Goal: Task Accomplishment & Management: Manage account settings

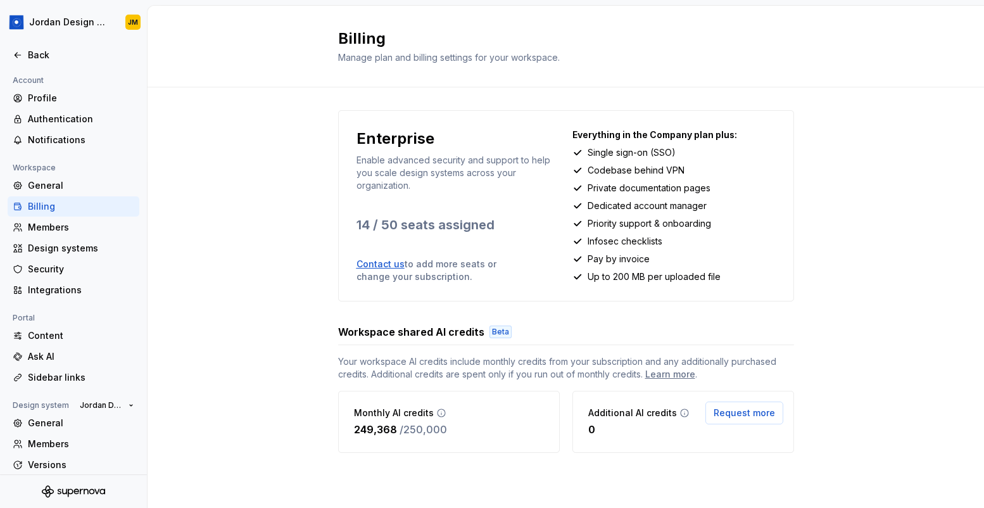
scroll to position [50, 0]
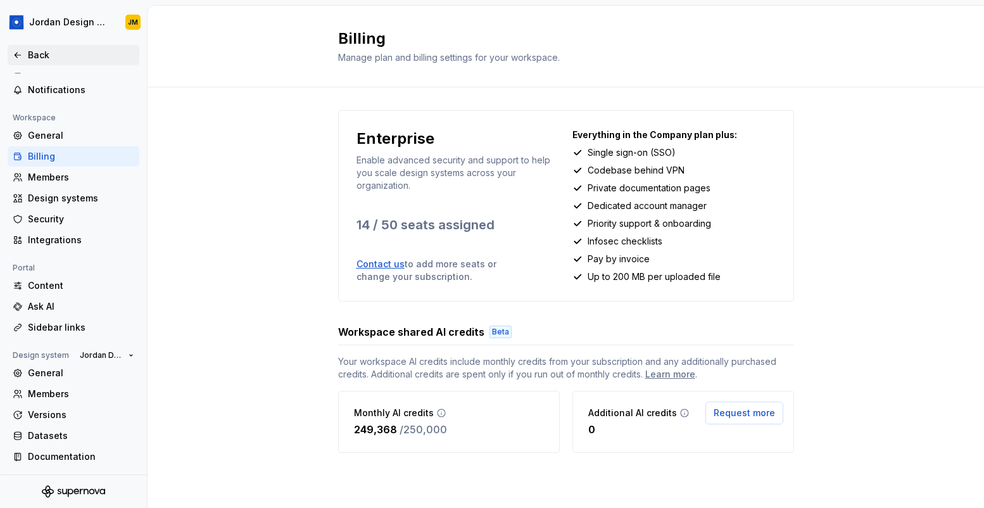
click at [37, 53] on div "Back" at bounding box center [81, 55] width 106 height 13
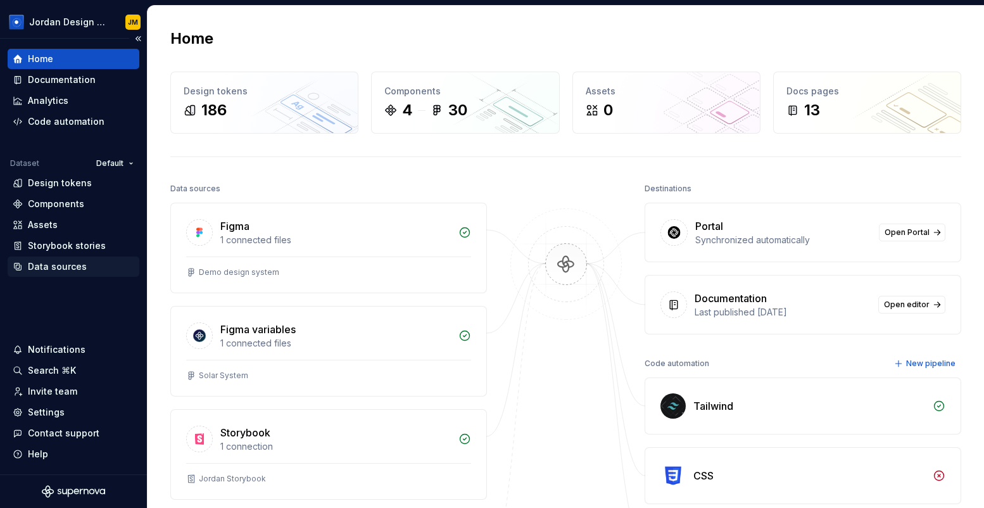
click at [77, 264] on div "Data sources" at bounding box center [57, 266] width 59 height 13
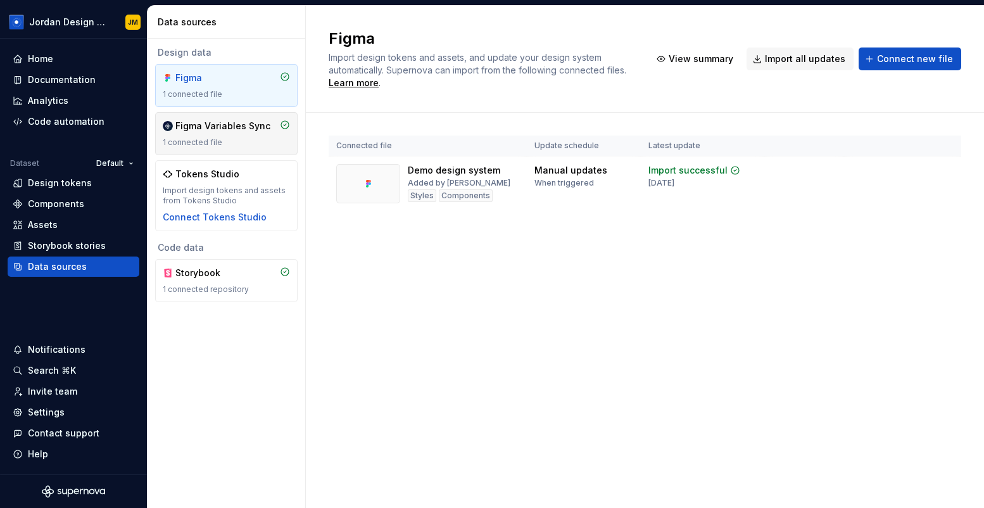
click at [211, 129] on div "Figma Variables Sync" at bounding box center [222, 126] width 95 height 13
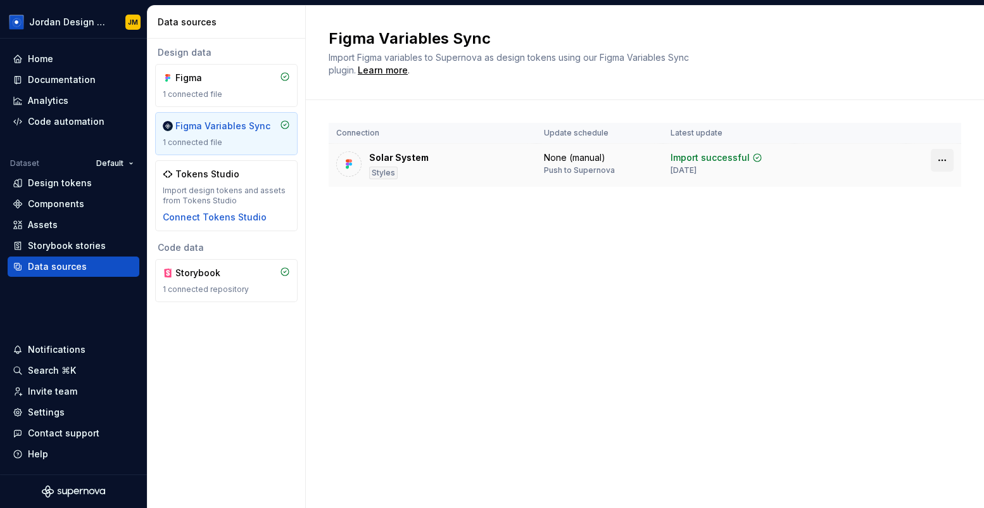
click at [944, 160] on html "Jordan Design System JM Home Documentation Analytics Code automation Dataset De…" at bounding box center [492, 254] width 984 height 508
click at [412, 158] on html "Jordan Design System JM Home Documentation Analytics Code automation Dataset De…" at bounding box center [492, 254] width 984 height 508
click at [408, 158] on div "Solar System" at bounding box center [399, 157] width 60 height 13
click at [58, 411] on div "Settings" at bounding box center [46, 412] width 37 height 13
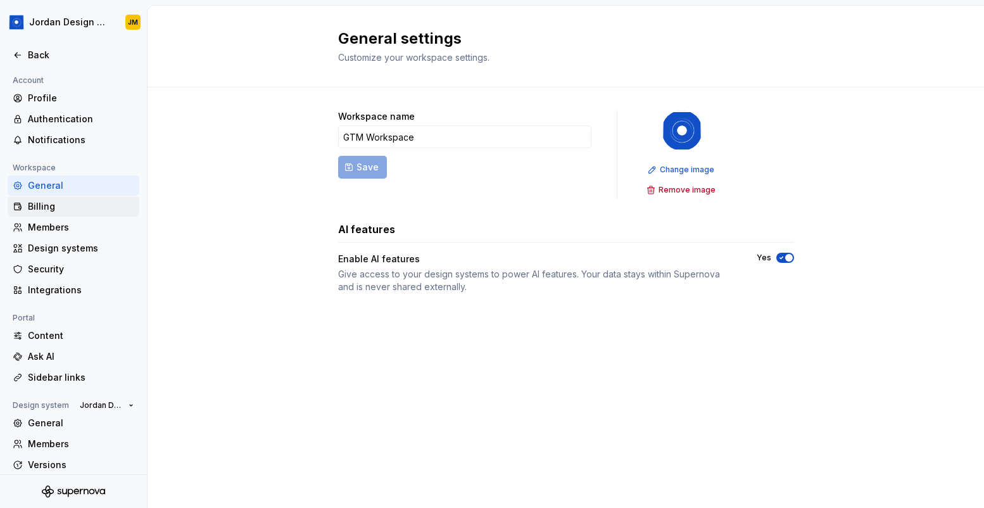
click at [48, 211] on div "Billing" at bounding box center [81, 206] width 106 height 13
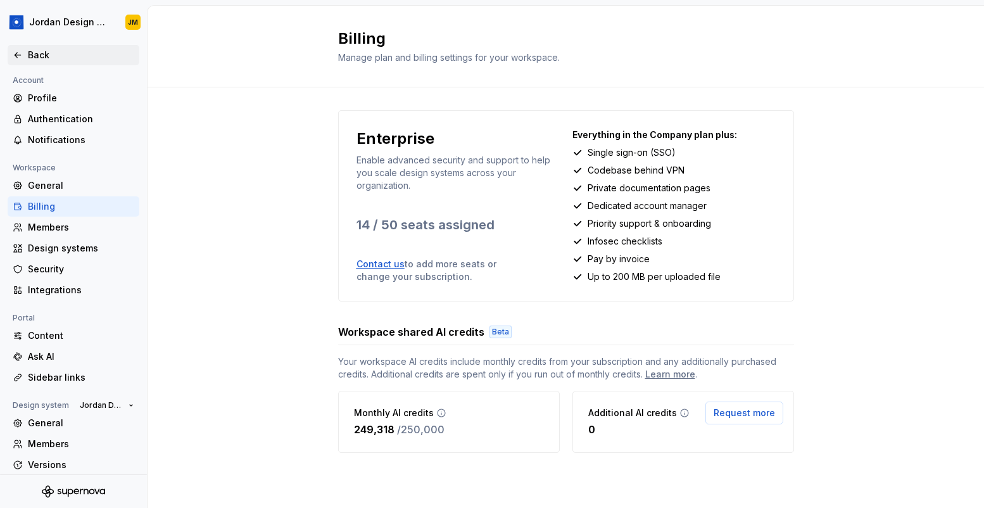
click at [44, 61] on div "Back" at bounding box center [81, 55] width 106 height 13
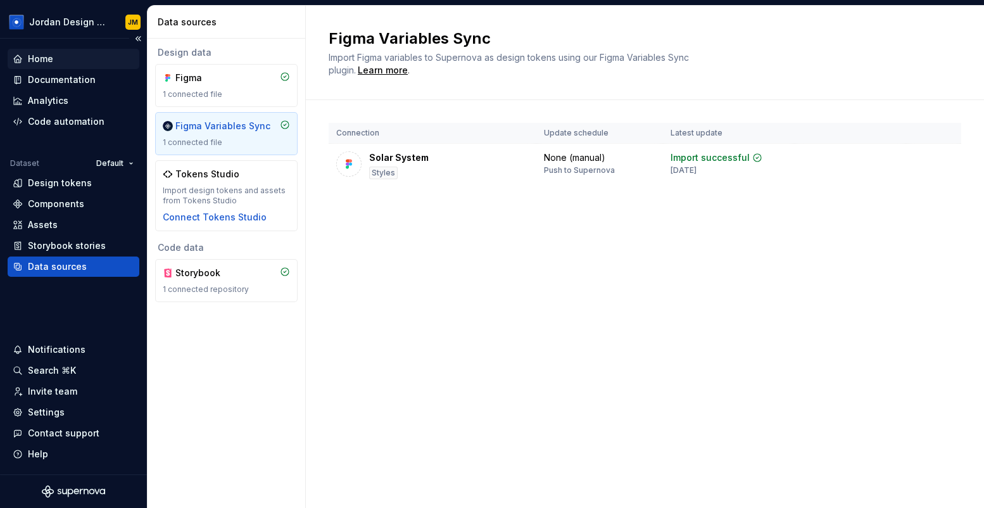
click at [63, 56] on div "Home" at bounding box center [74, 59] width 122 height 13
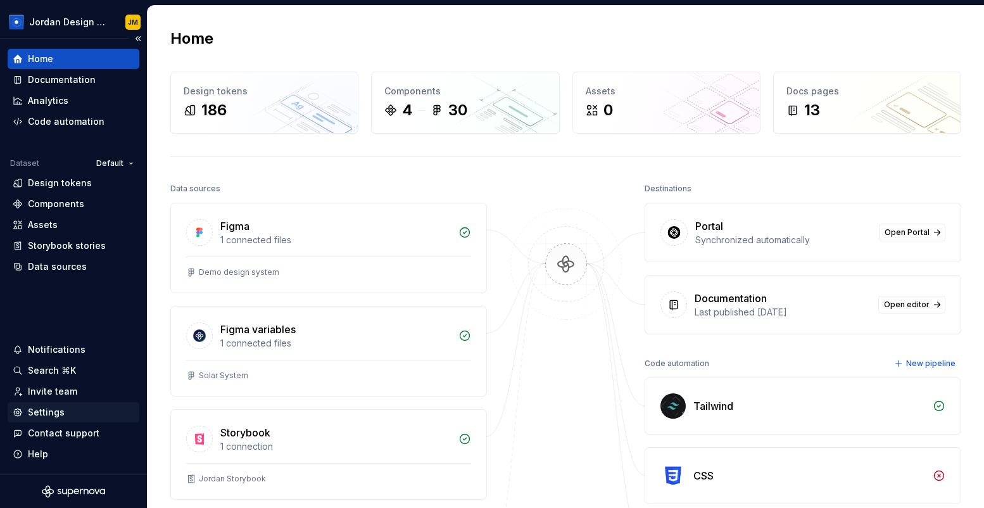
click at [60, 415] on div "Settings" at bounding box center [46, 412] width 37 height 13
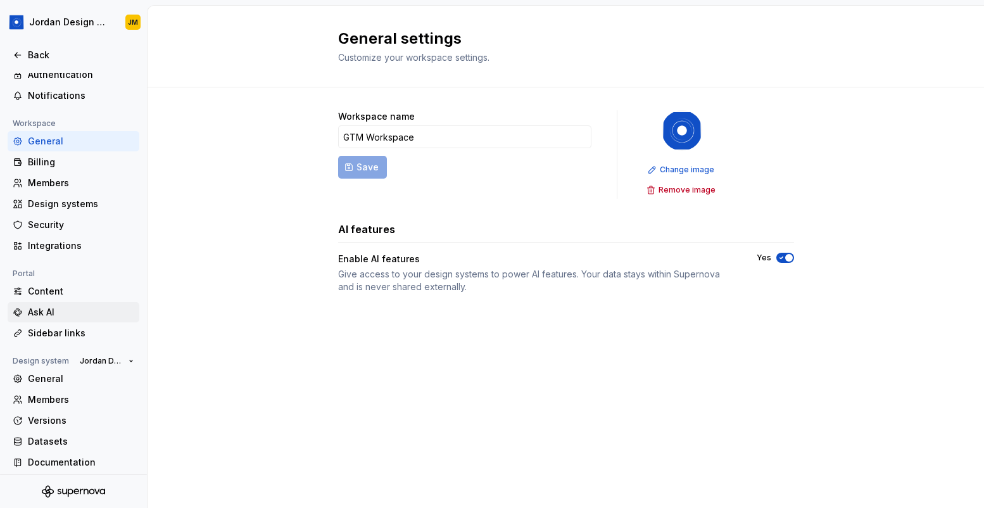
scroll to position [50, 0]
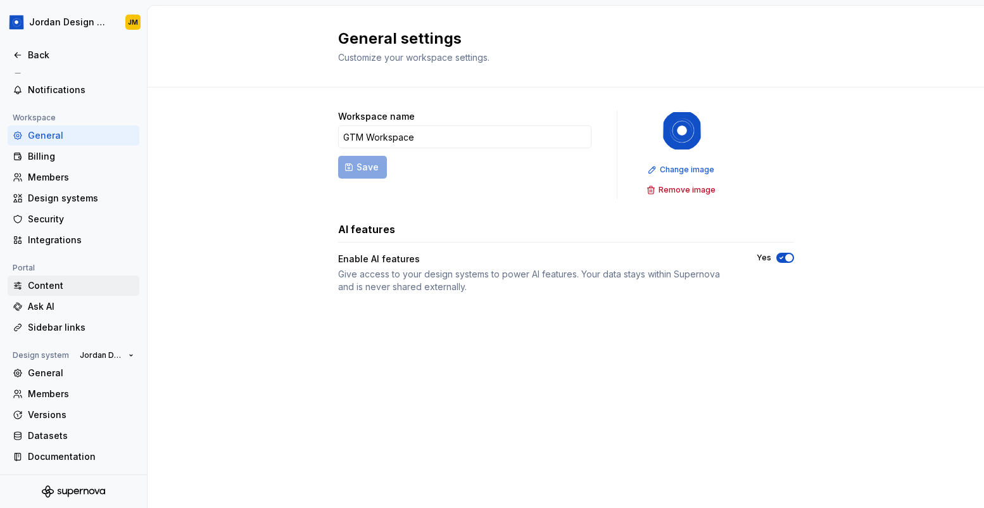
click at [55, 289] on div "Content" at bounding box center [81, 285] width 106 height 13
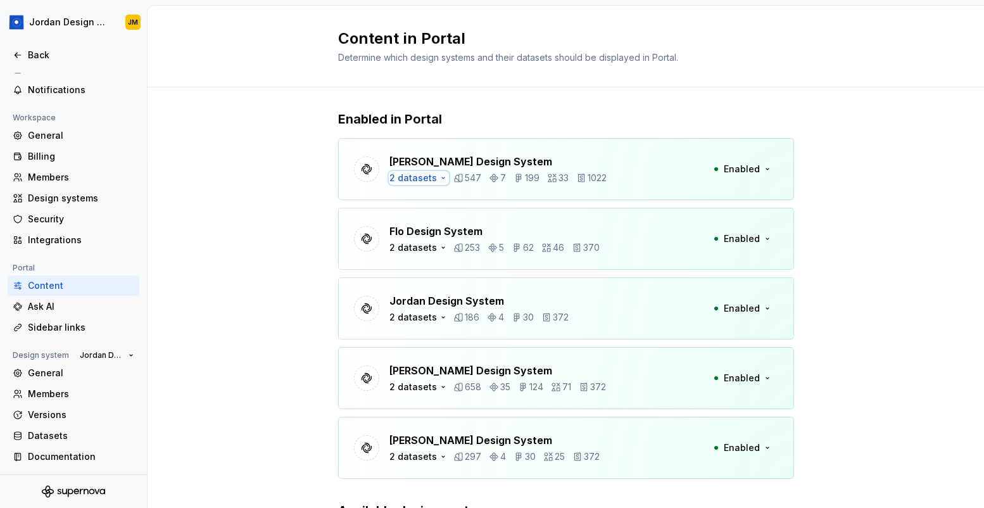
click at [428, 177] on div "2 datasets" at bounding box center [414, 178] width 48 height 13
click at [314, 197] on div "Enabled in Portal [PERSON_NAME] Design System 2 datasets 547 7 199 33 1022 Enab…" at bounding box center [566, 360] width 837 height 547
click at [89, 300] on div "Ask AI" at bounding box center [81, 306] width 106 height 13
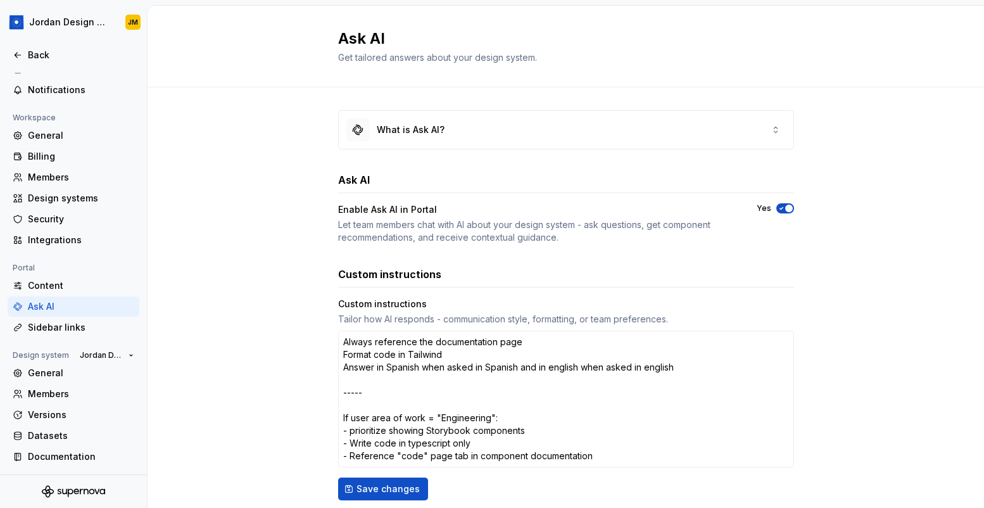
scroll to position [122, 0]
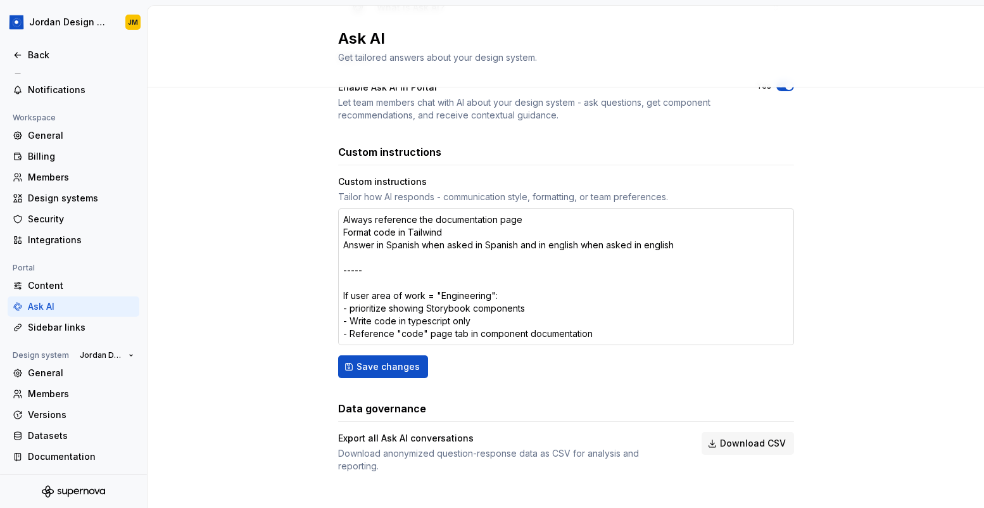
click at [448, 232] on textarea "Always reference the documentation page Format code in Tailwind Answer in Spani…" at bounding box center [566, 276] width 456 height 137
type textarea "*"
